Goal: Browse casually

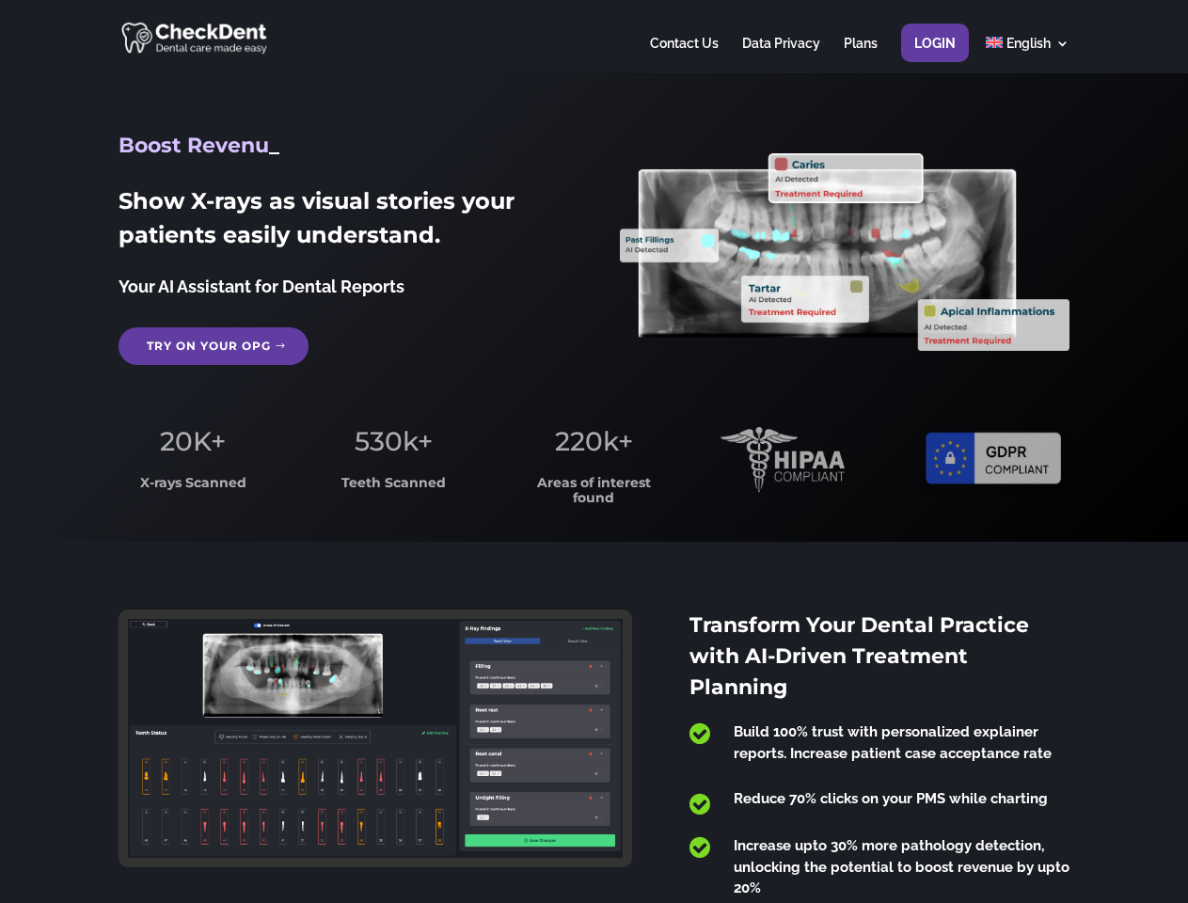
click at [593, 451] on span "220k+" at bounding box center [594, 441] width 78 height 32
click at [593, 37] on div at bounding box center [593, 36] width 950 height 73
click at [593, 451] on span "220k+" at bounding box center [594, 441] width 78 height 32
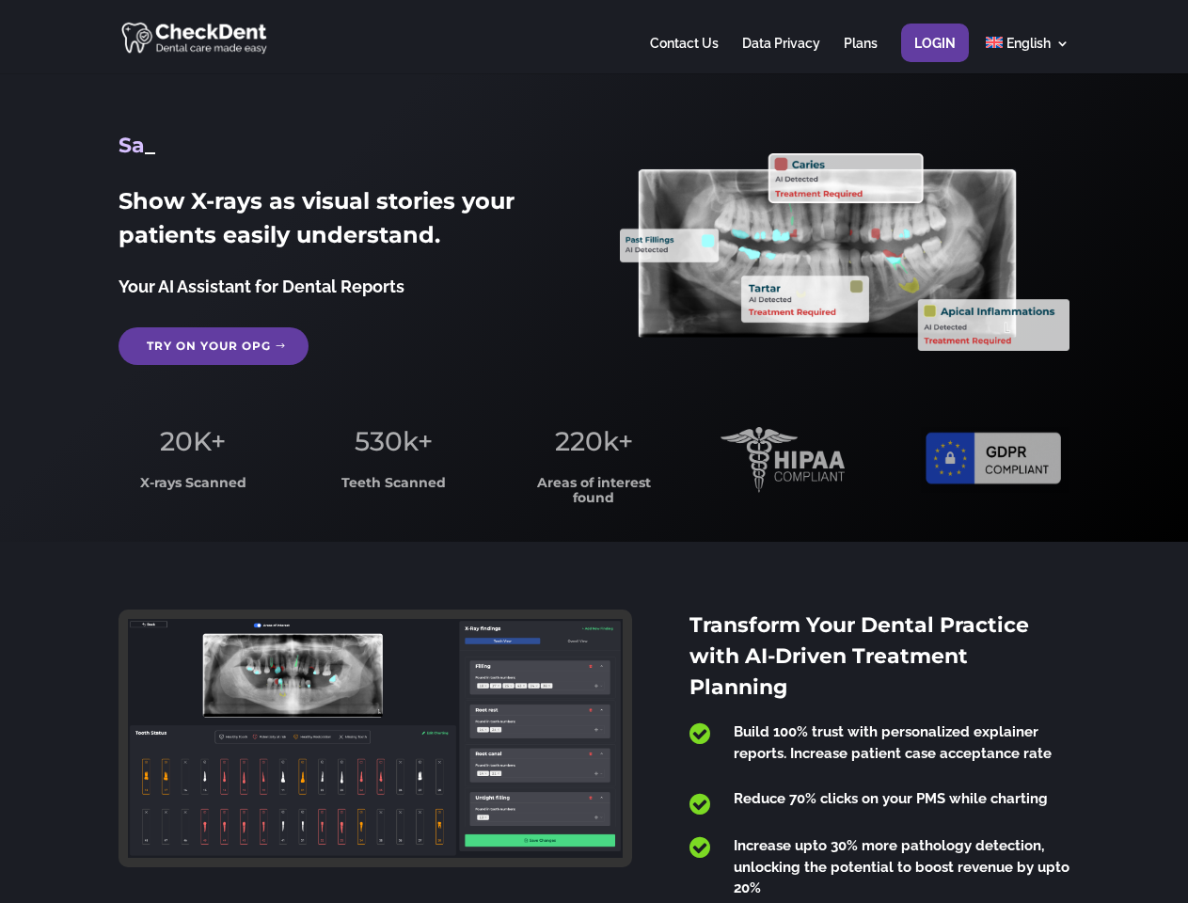
click at [593, 37] on div at bounding box center [593, 36] width 950 height 73
